Goal: Transaction & Acquisition: Book appointment/travel/reservation

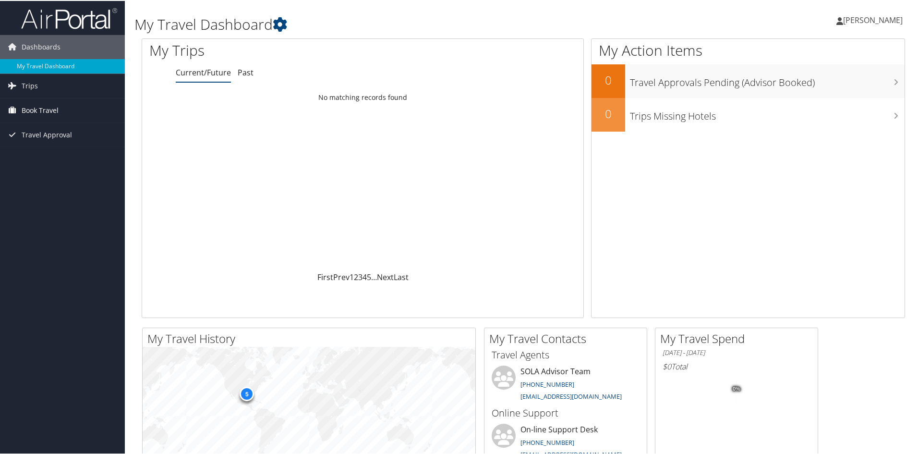
click at [33, 107] on span "Book Travel" at bounding box center [40, 109] width 37 height 24
click at [34, 137] on link "Book/Manage Online Trips" at bounding box center [62, 143] width 125 height 14
click at [36, 143] on link "Book/Manage Online Trips" at bounding box center [62, 143] width 125 height 14
